Goal: Task Accomplishment & Management: Manage account settings

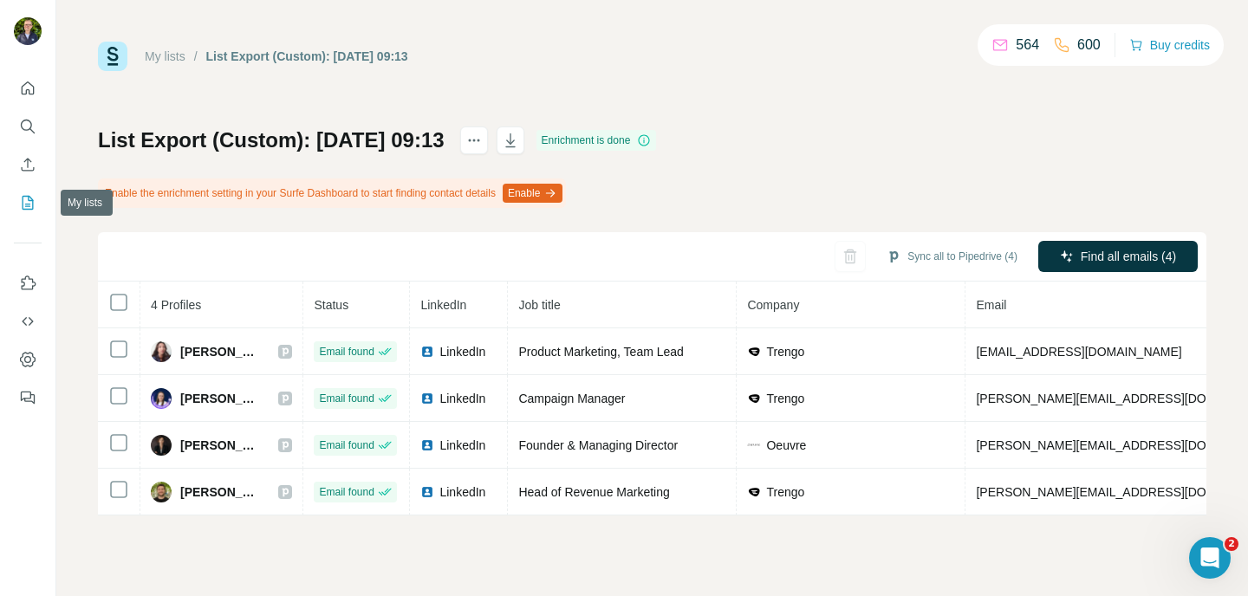
click at [34, 208] on icon "My lists" at bounding box center [27, 202] width 17 height 17
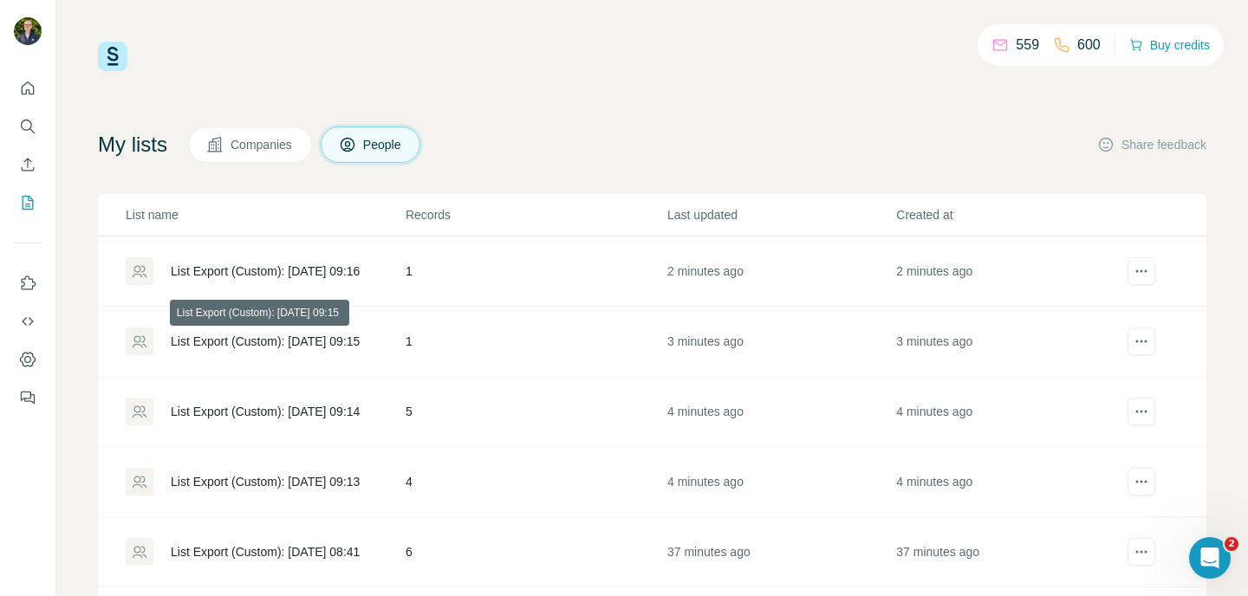
click at [264, 339] on div "List Export (Custom): [DATE] 09:15" at bounding box center [265, 341] width 189 height 17
click at [290, 334] on div "List Export (Custom): [DATE] 09:15" at bounding box center [265, 341] width 189 height 17
click at [268, 337] on div "List Export (Custom): [DATE] 09:15" at bounding box center [265, 341] width 189 height 17
click at [272, 272] on div "List Export (Custom): [DATE] 09:16" at bounding box center [265, 271] width 189 height 17
